Goal: Information Seeking & Learning: Find specific fact

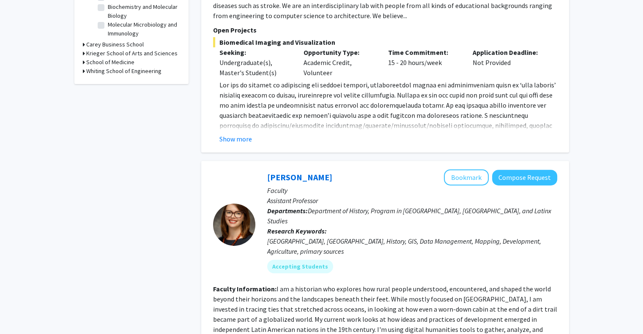
scroll to position [585, 0]
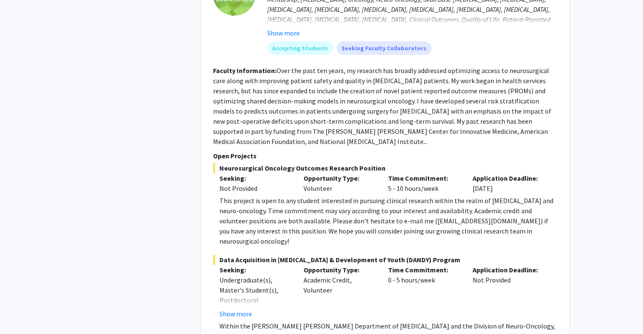
scroll to position [3592, 0]
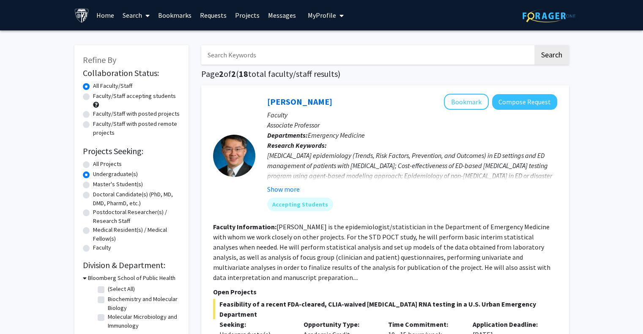
click at [330, 49] on input "Search Keywords" at bounding box center [367, 54] width 332 height 19
type input "jiou"
click at [534, 45] on button "Search" at bounding box center [551, 54] width 35 height 19
radio input "true"
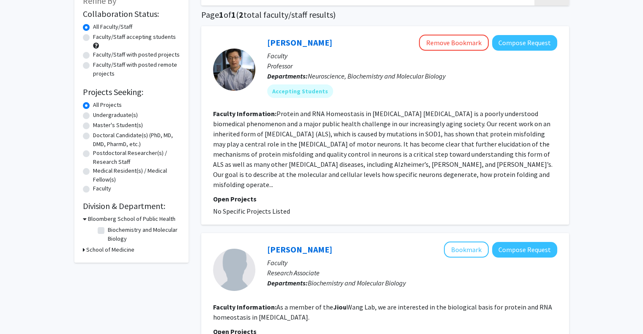
scroll to position [51, 0]
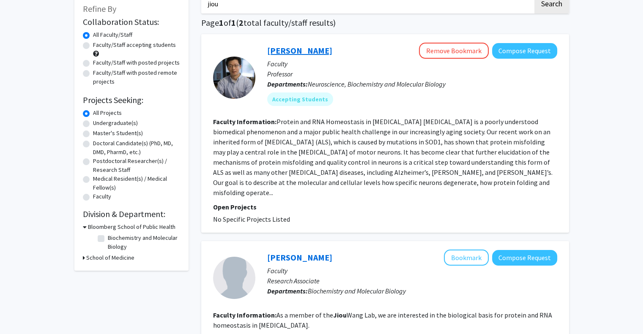
click at [292, 50] on link "[PERSON_NAME]" at bounding box center [299, 50] width 65 height 11
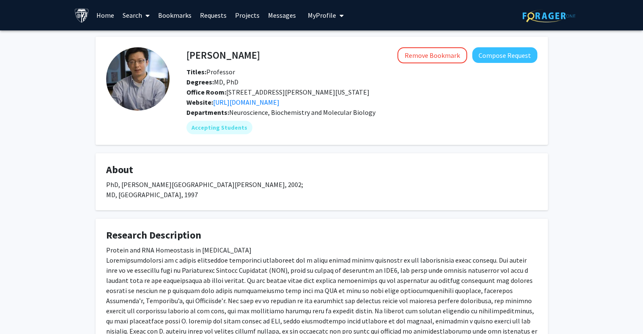
scroll to position [249, 0]
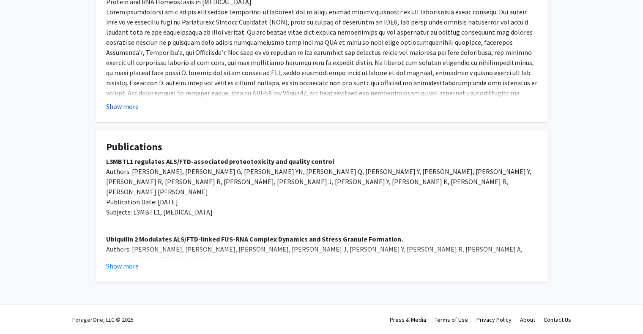
click at [118, 103] on button "Show more" at bounding box center [122, 106] width 33 height 10
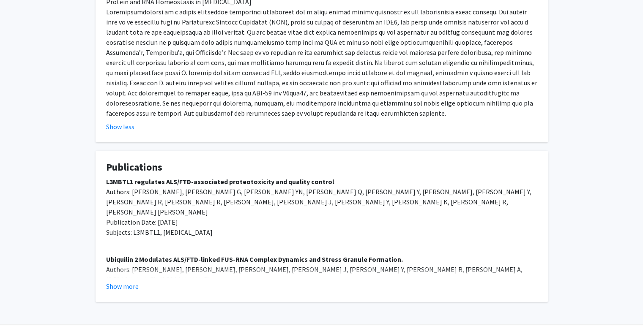
scroll to position [0, 0]
